Goal: Task Accomplishment & Management: Complete application form

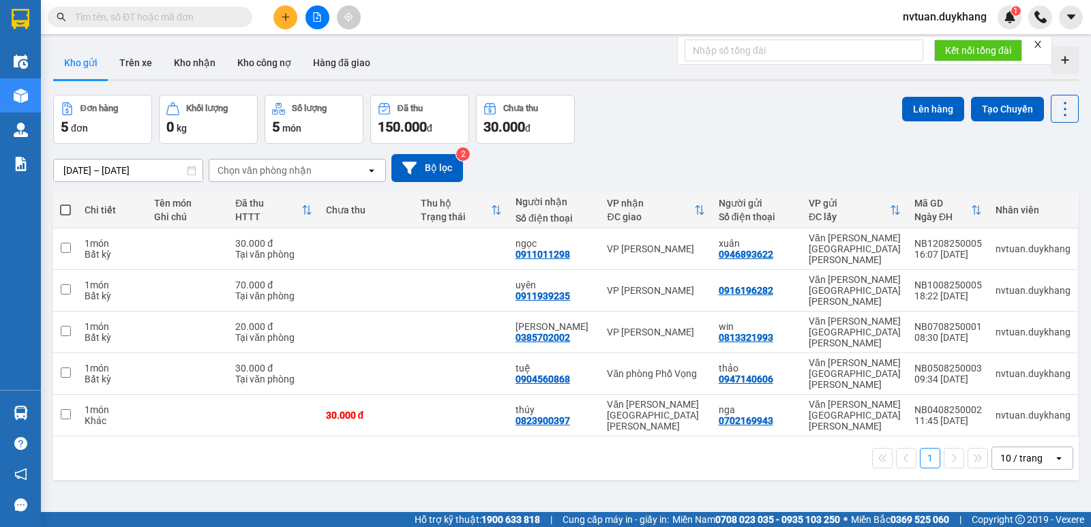
click at [288, 23] on button at bounding box center [285, 17] width 24 height 24
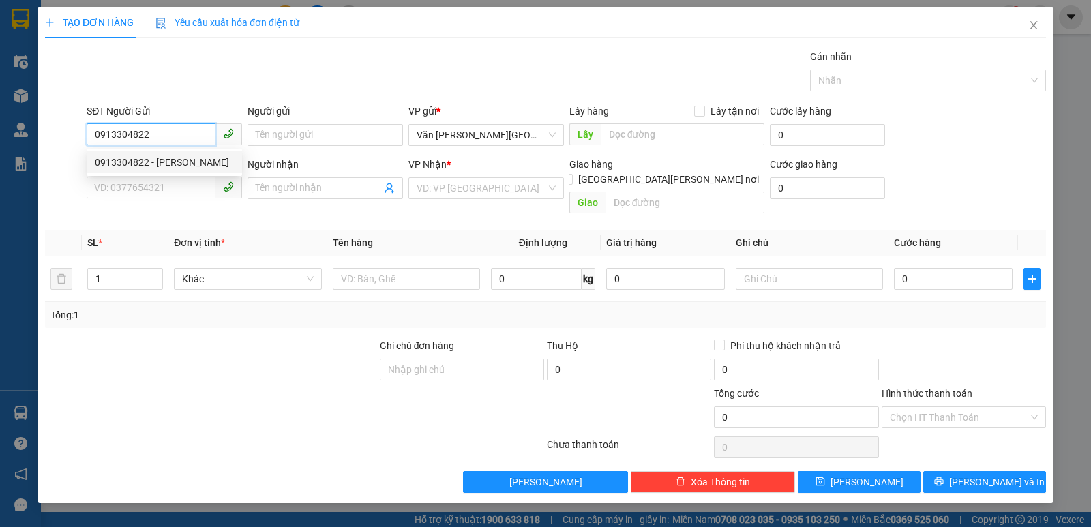
click at [146, 166] on div "0913304822 - [PERSON_NAME]" at bounding box center [164, 162] width 139 height 15
type input "0913304822"
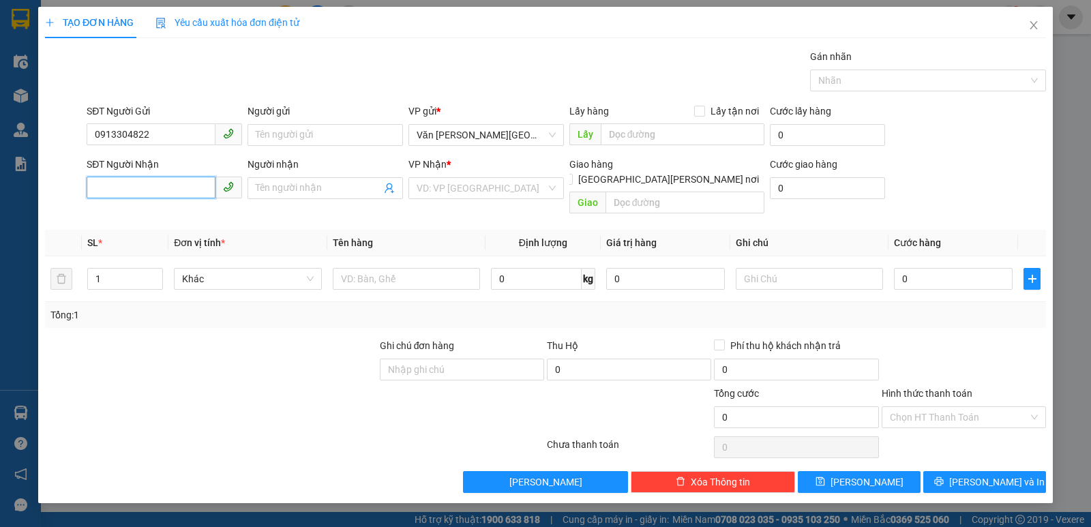
drag, startPoint x: 160, startPoint y: 178, endPoint x: 156, endPoint y: 185, distance: 7.6
click at [158, 180] on input "SĐT Người Nhận" at bounding box center [151, 188] width 129 height 22
click at [164, 241] on div "0964751612 - [PERSON_NAME]" at bounding box center [164, 237] width 139 height 15
type input "0964751612"
type input "[PERSON_NAME]"
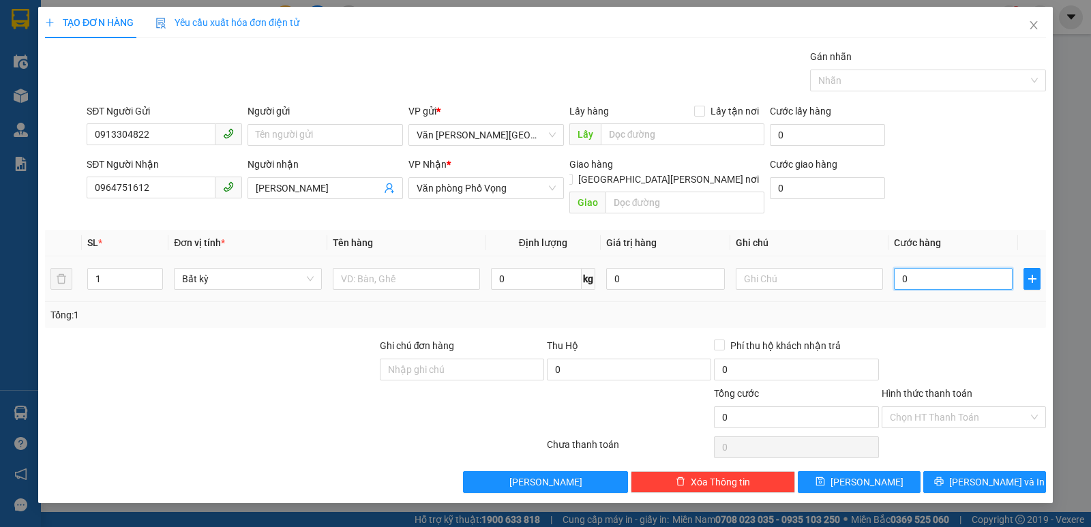
click at [905, 268] on input "0" at bounding box center [953, 279] width 119 height 22
type input "5"
type input "50"
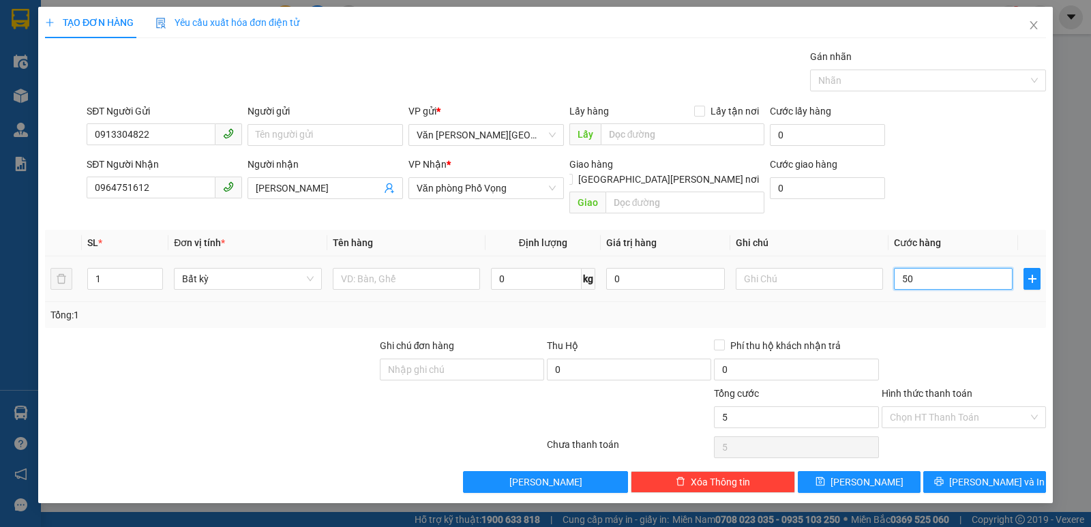
type input "50"
type input "500"
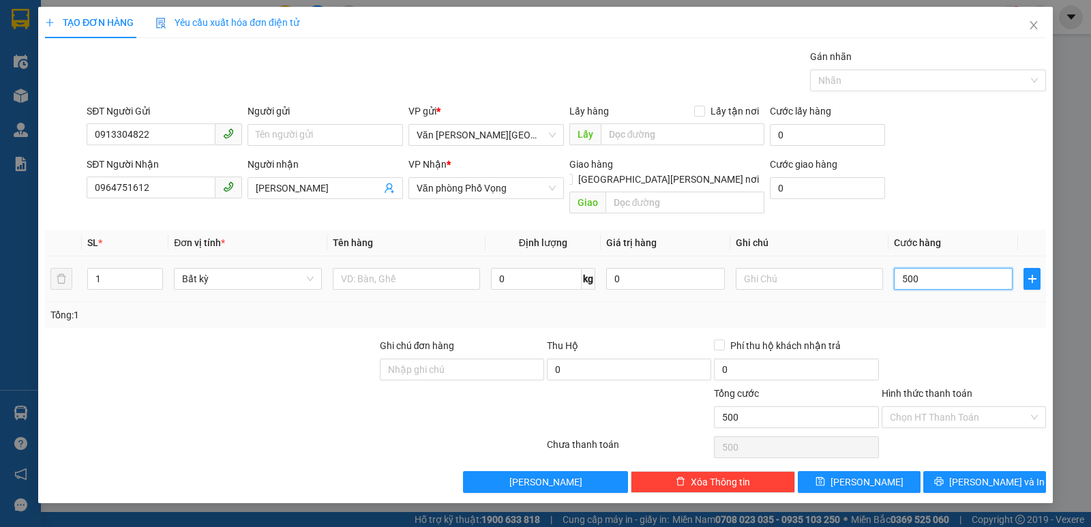
type input "5.000"
type input "50.000"
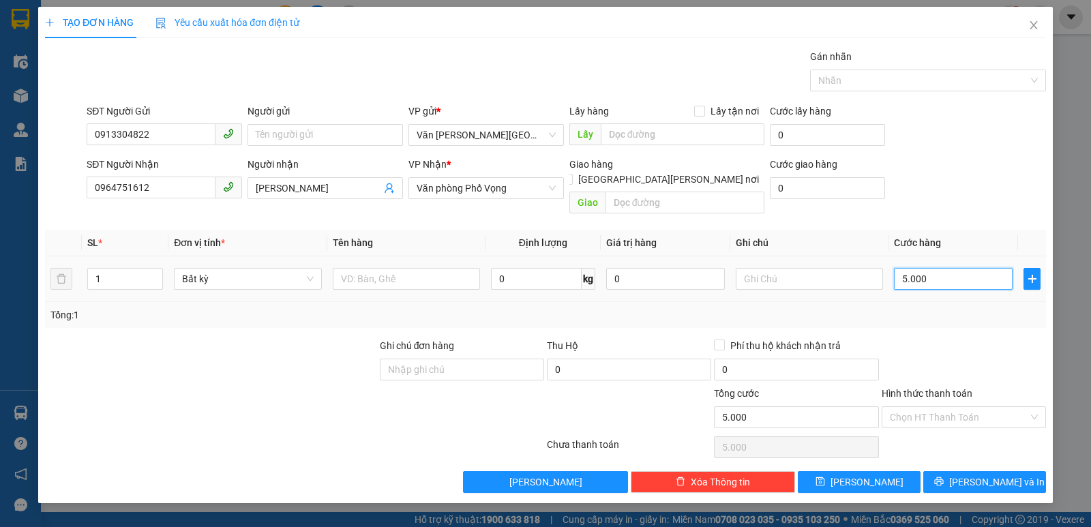
type input "50.000"
click at [954, 407] on input "Hình thức thanh toán" at bounding box center [959, 417] width 138 height 20
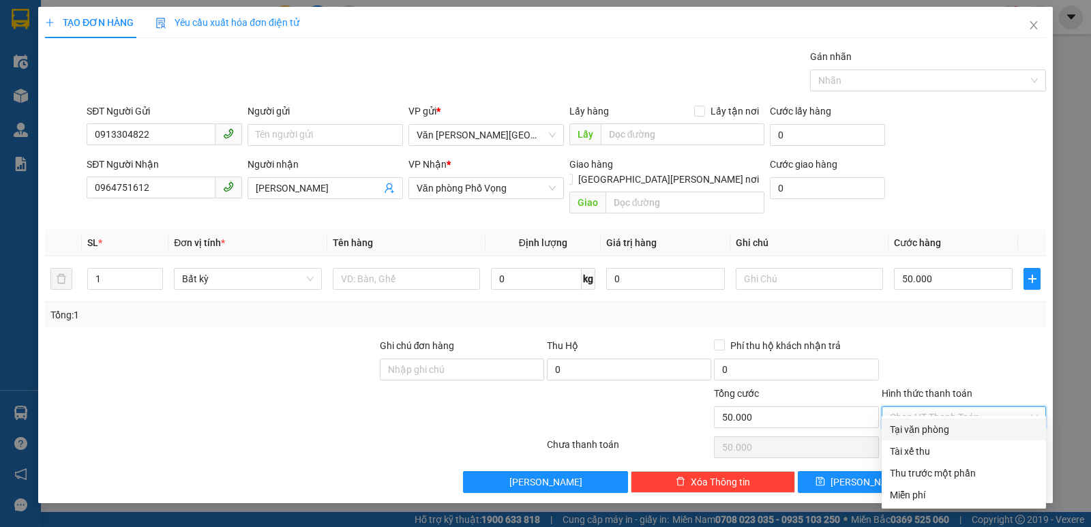
click at [966, 437] on div "Tại văn phòng" at bounding box center [963, 430] width 164 height 22
type input "0"
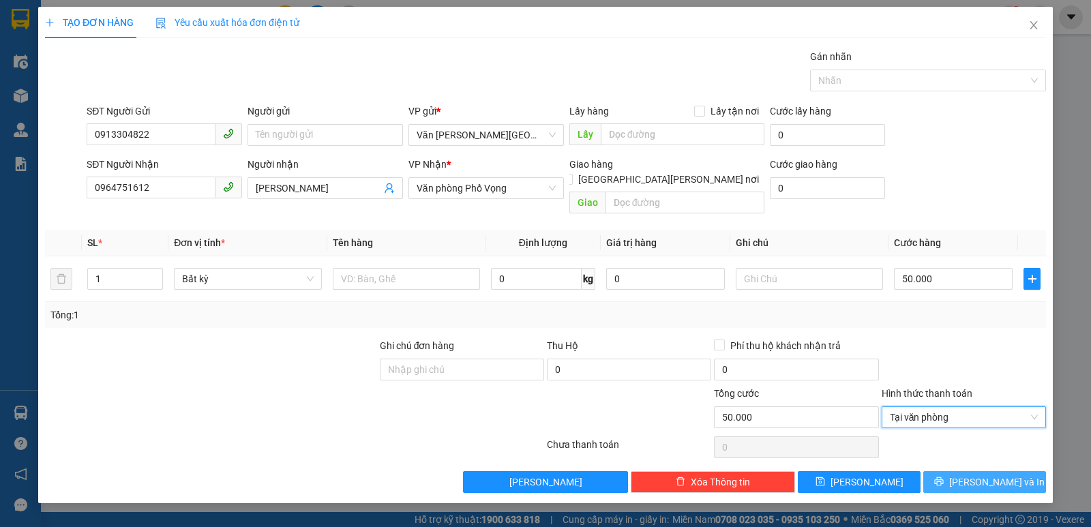
click at [998, 474] on span "[PERSON_NAME] và In" at bounding box center [996, 481] width 95 height 15
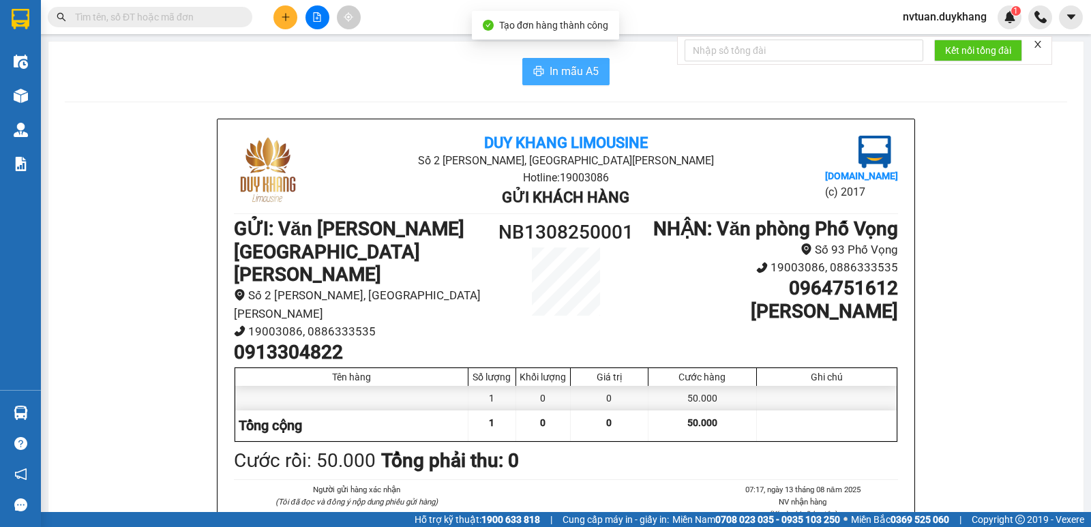
click at [599, 66] on button "In mẫu A5" at bounding box center [565, 71] width 87 height 27
